Goal: Task Accomplishment & Management: Use online tool/utility

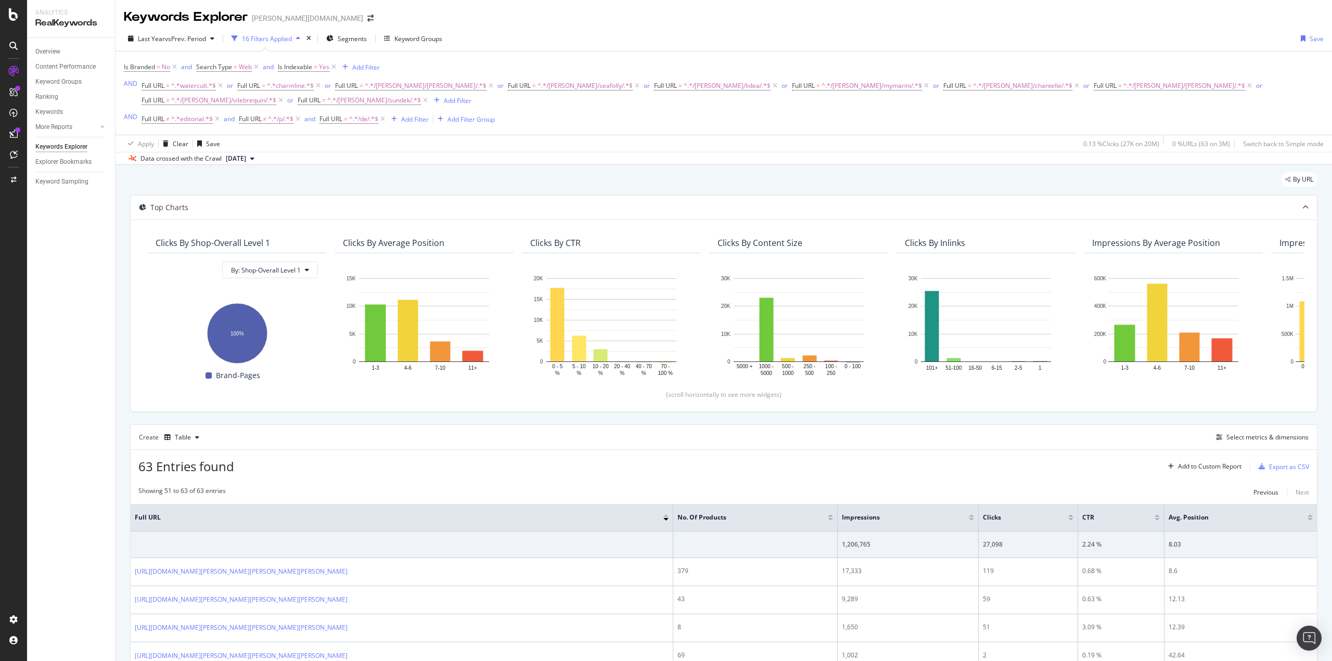
click at [728, 441] on div "Create Table Select metrics & dimensions" at bounding box center [723, 436] width 1187 height 25
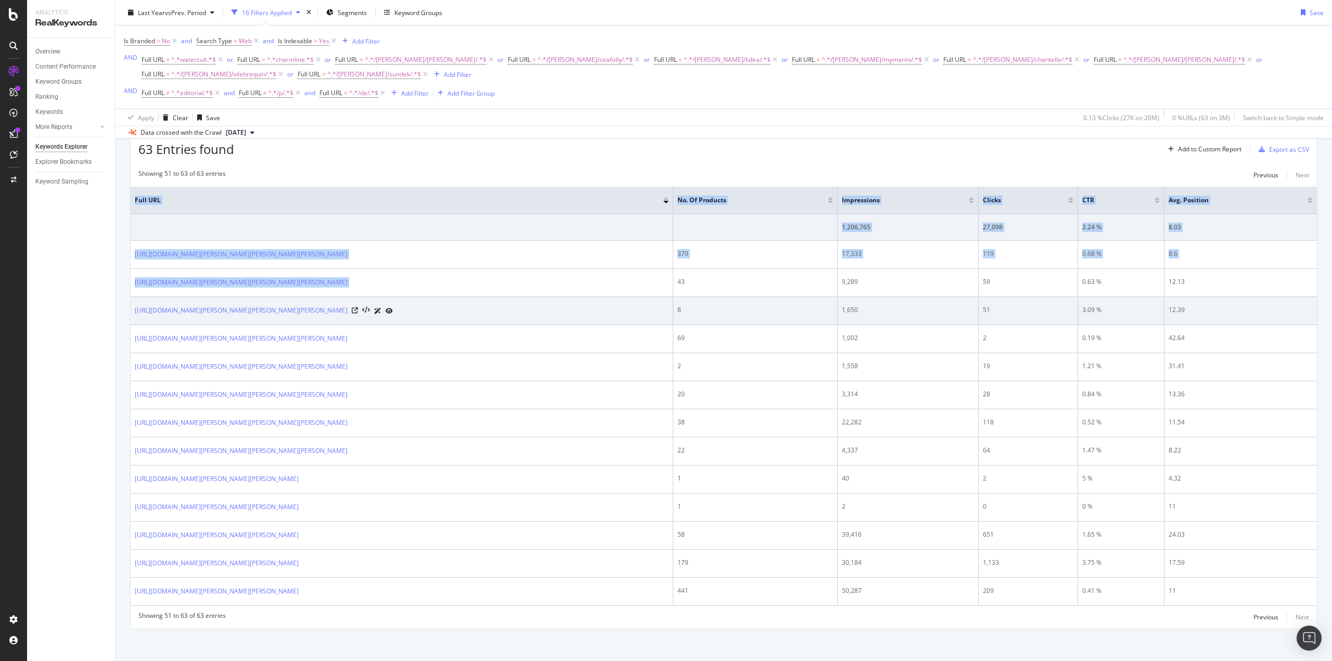
scroll to position [322, 0]
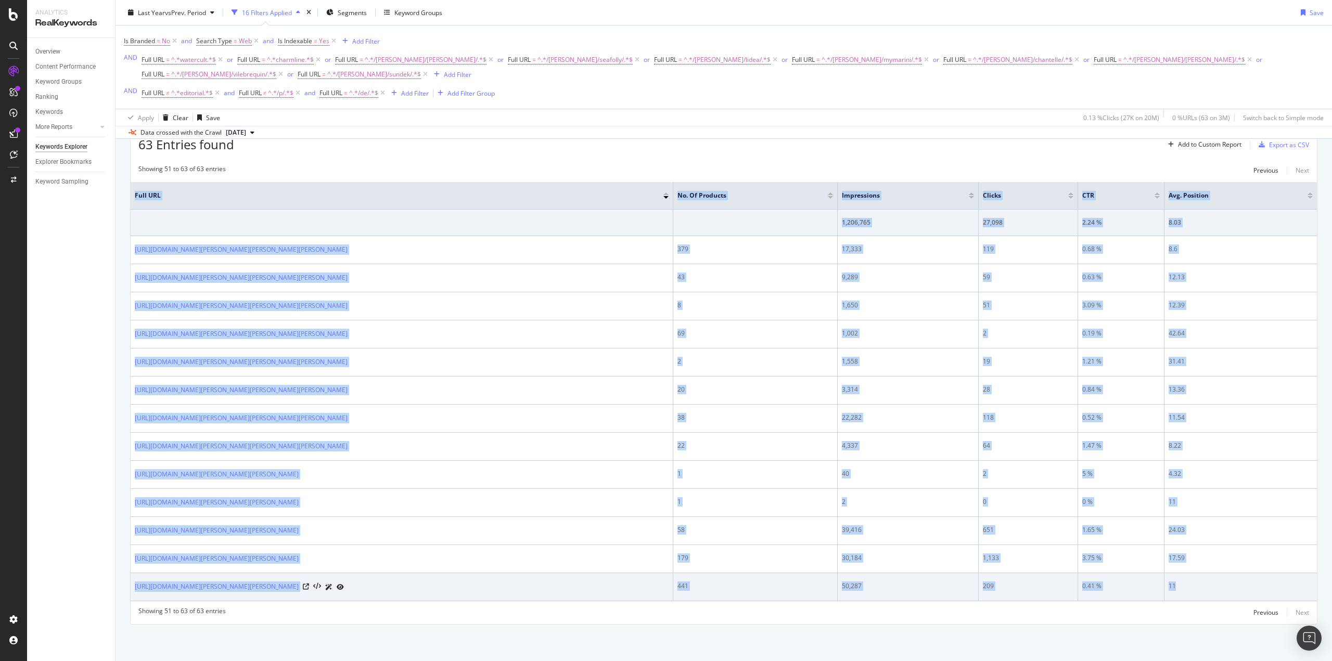
drag, startPoint x: 136, startPoint y: 203, endPoint x: 1206, endPoint y: 595, distance: 1139.2
click at [1206, 595] on table "Full URL No. of products Impressions Clicks CTR Avg. Position 1,206,765 27,098 …" at bounding box center [724, 391] width 1186 height 419
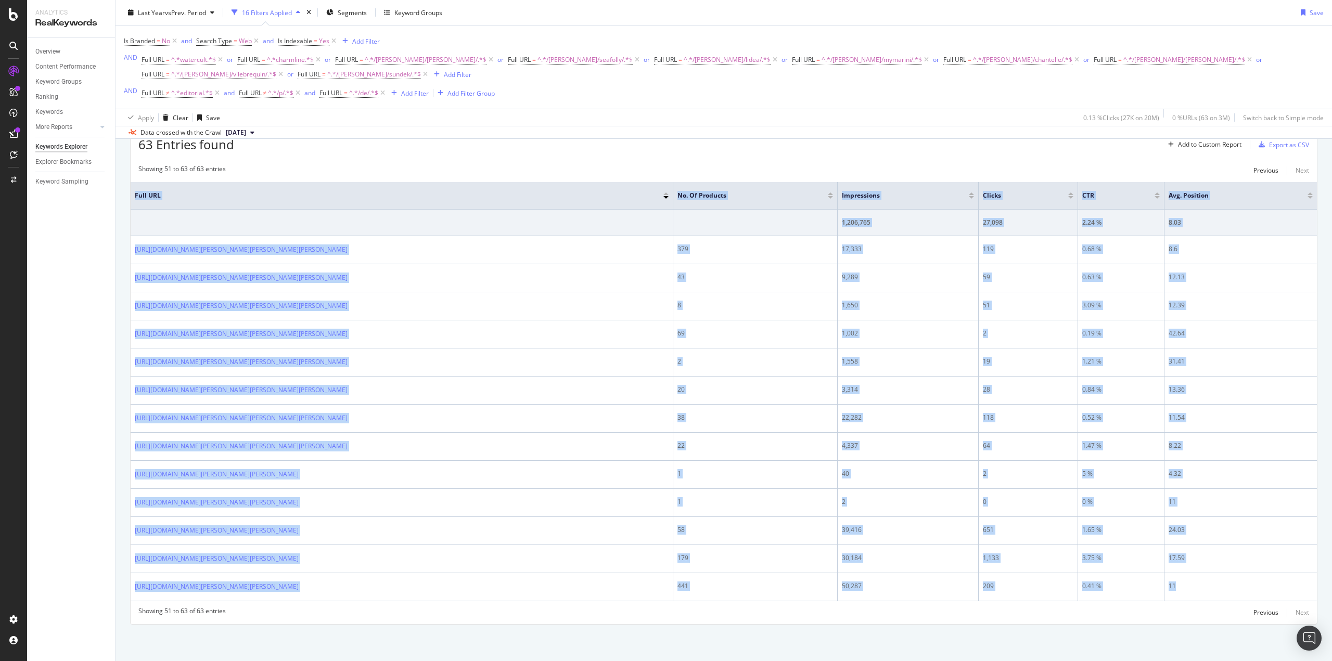
copy table "Full URL No. of products Impressions Clicks CTR Avg. Position 1,206,765 27,098 …"
click at [1258, 609] on div "Previous" at bounding box center [1265, 612] width 25 height 9
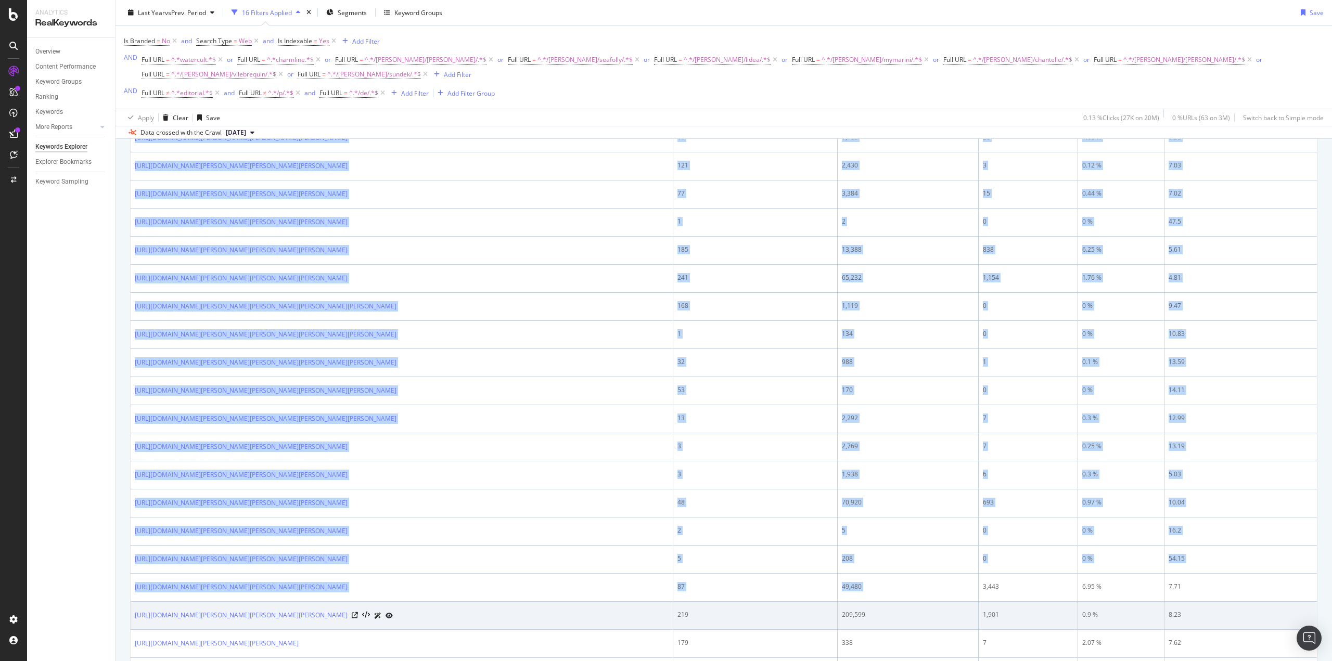
scroll to position [1361, 0]
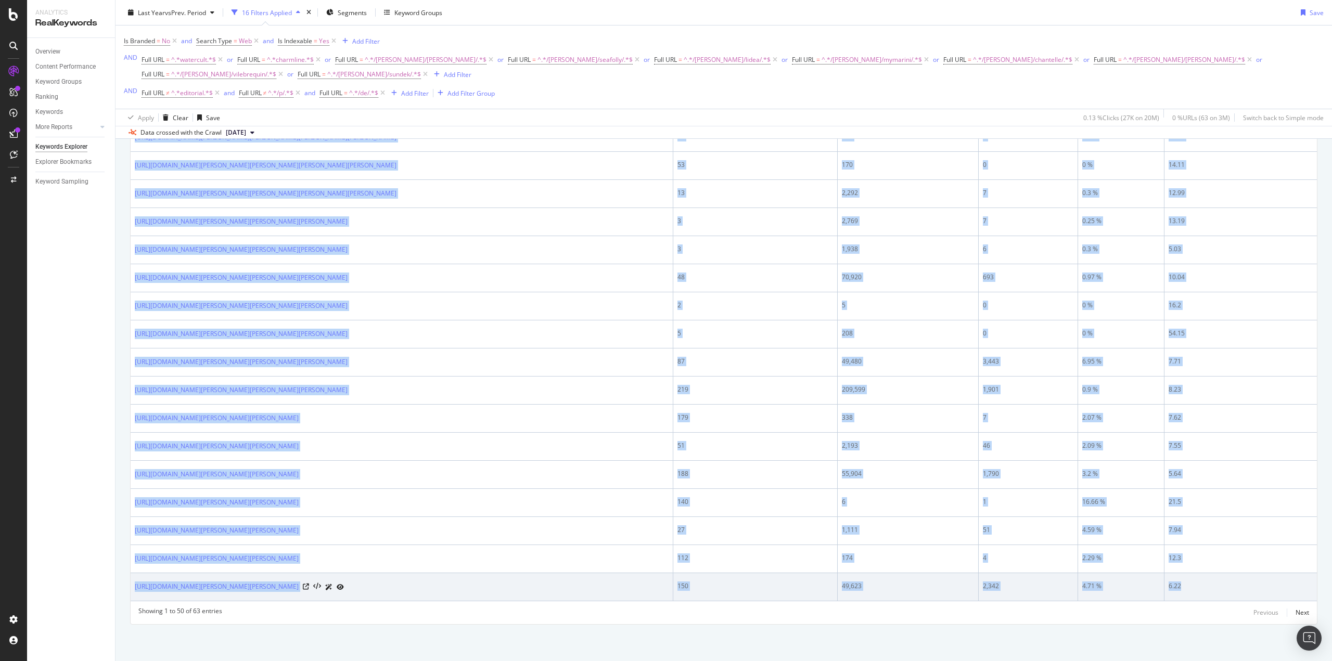
drag, startPoint x: 134, startPoint y: 309, endPoint x: 1206, endPoint y: 597, distance: 1110.5
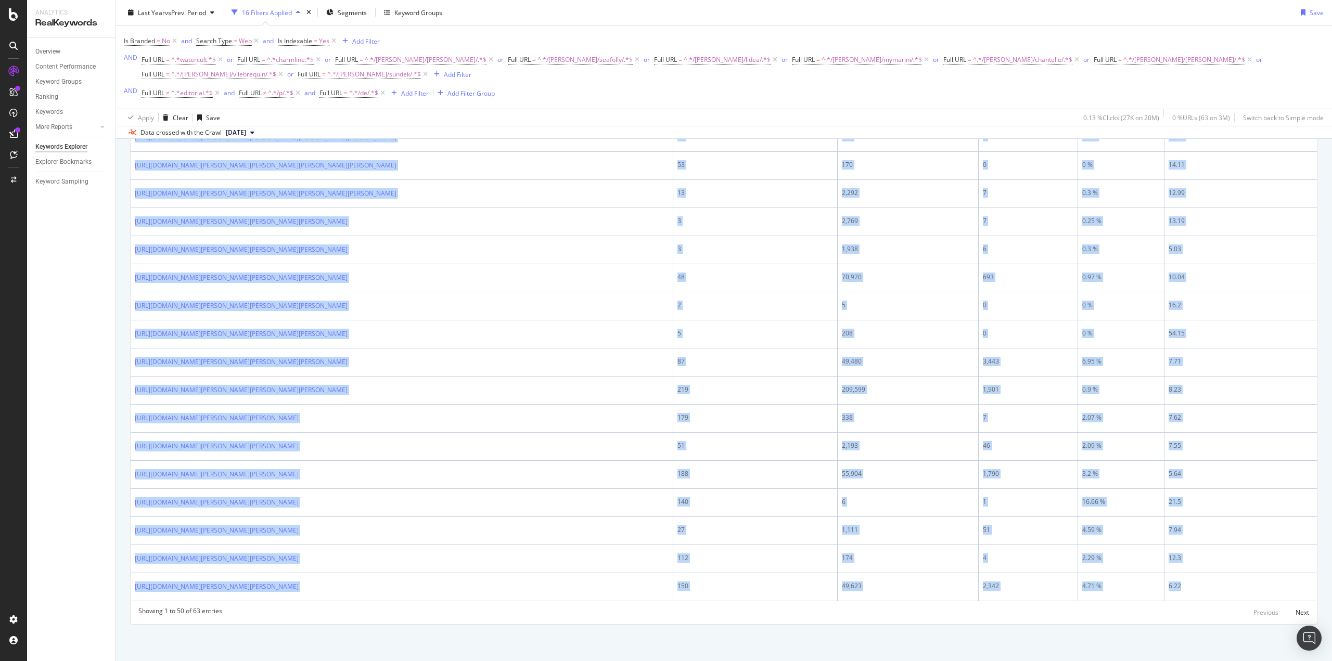
copy table "Full URL No. of products Impressions Clicks CTR Avg. Position 1,206,765 27,098 …"
